Goal: Task Accomplishment & Management: Complete application form

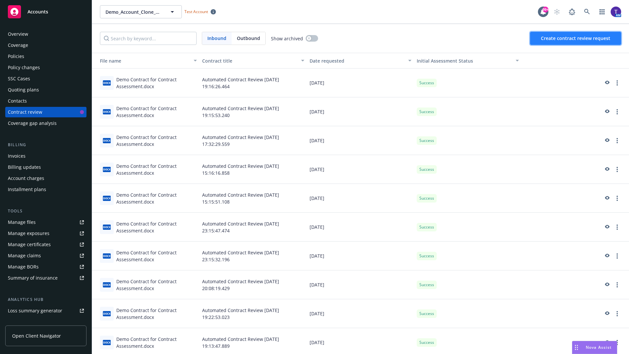
click at [576, 38] on span "Create contract review request" at bounding box center [575, 38] width 69 height 6
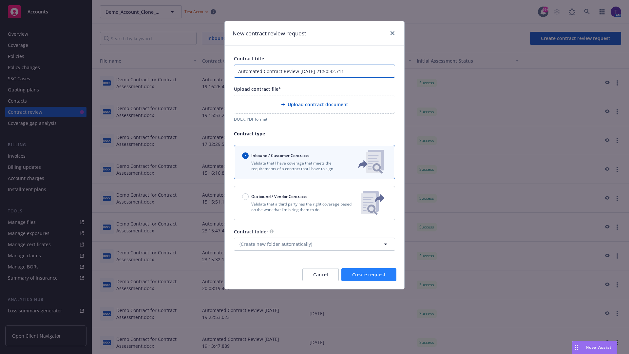
type input "Automated Contract Review [DATE] 21:50:32.711"
click at [315, 203] on p "Validate that a third party has the right coverage based on the work that I'm h…" at bounding box center [298, 206] width 113 height 11
radio input "false"
radio input "true"
click at [369, 278] on span "Create request" at bounding box center [368, 274] width 33 height 6
